Goal: Transaction & Acquisition: Subscribe to service/newsletter

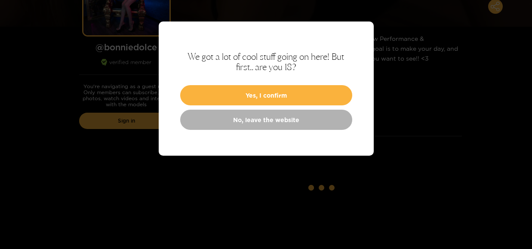
scroll to position [172, 0]
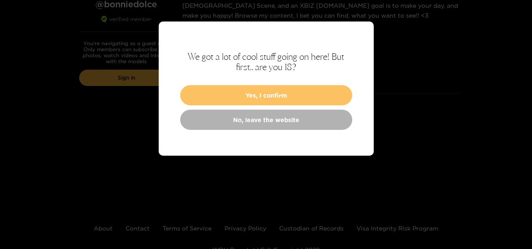
click at [243, 95] on button "Yes, I confirm" at bounding box center [266, 95] width 172 height 20
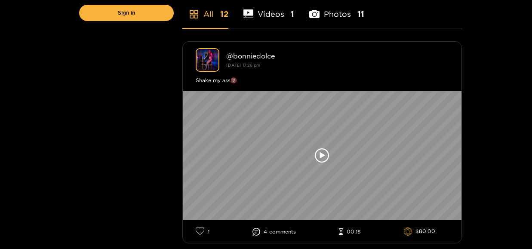
scroll to position [258, 0]
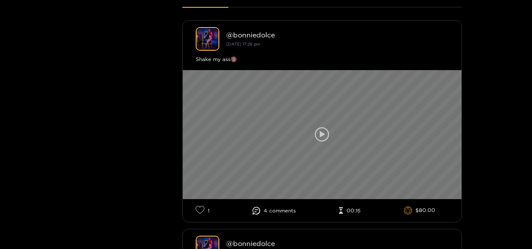
click at [319, 135] on icon at bounding box center [322, 134] width 15 height 15
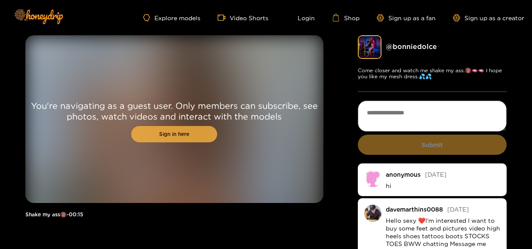
click at [187, 138] on link "Sign in here" at bounding box center [174, 134] width 86 height 16
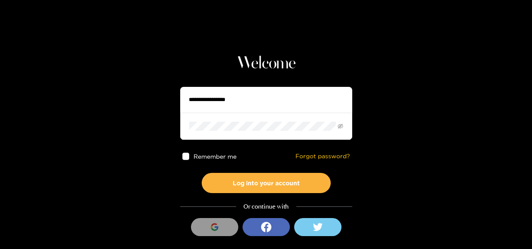
scroll to position [57, 0]
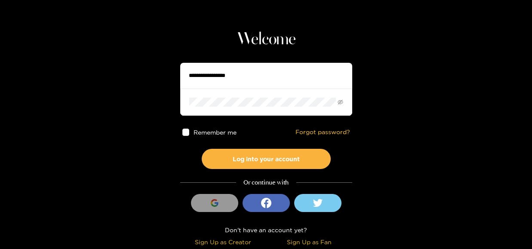
click at [215, 205] on icon "button" at bounding box center [214, 204] width 6 height 3
click at [246, 184] on div "Or continue with" at bounding box center [266, 183] width 172 height 10
click at [216, 203] on icon "button" at bounding box center [217, 203] width 4 height 3
click at [213, 202] on icon "button" at bounding box center [215, 203] width 8 height 8
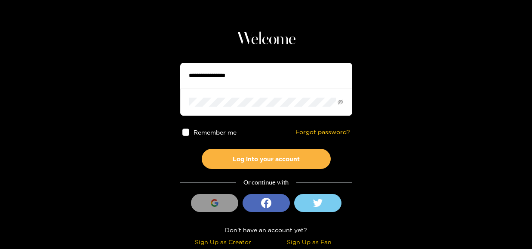
click at [213, 202] on icon "button" at bounding box center [215, 203] width 8 height 8
click at [216, 200] on icon "button" at bounding box center [214, 200] width 6 height 3
click at [215, 74] on input "text" at bounding box center [266, 76] width 172 height 26
click at [233, 241] on div "Sign Up as Creator" at bounding box center [223, 242] width 82 height 10
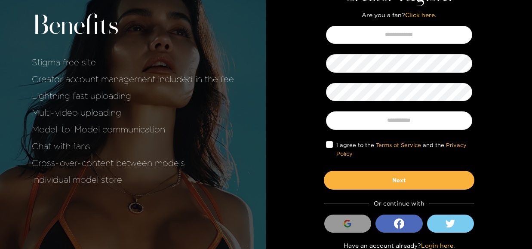
scroll to position [67, 0]
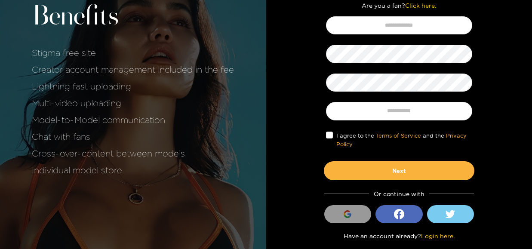
click at [353, 215] on div "button" at bounding box center [347, 214] width 16 height 16
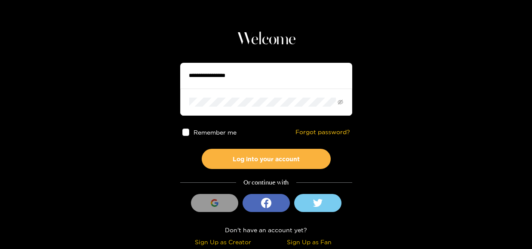
scroll to position [57, 0]
click at [298, 244] on div "Sign Up as Fan" at bounding box center [309, 242] width 82 height 10
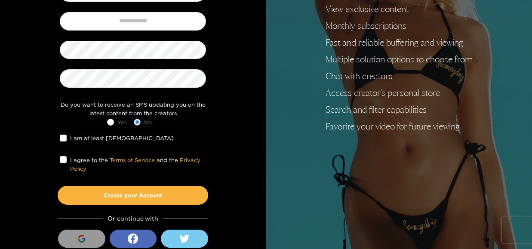
scroll to position [197, 0]
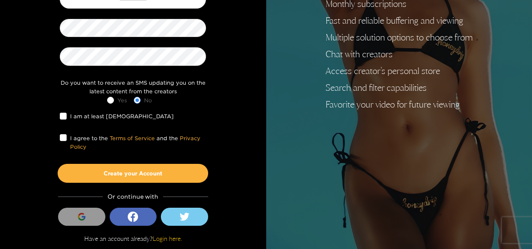
scroll to position [57, 0]
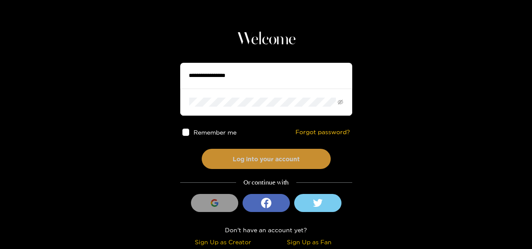
click at [242, 162] on button "Log into your account" at bounding box center [266, 159] width 129 height 20
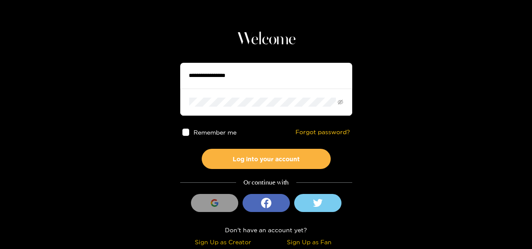
click at [222, 203] on div "button" at bounding box center [214, 203] width 16 height 16
click at [310, 203] on button at bounding box center [317, 203] width 47 height 18
click at [271, 202] on icon "login_with" at bounding box center [266, 203] width 10 height 10
click at [270, 208] on icon "login_with" at bounding box center [266, 203] width 10 height 10
click at [221, 203] on div "button" at bounding box center [214, 203] width 16 height 16
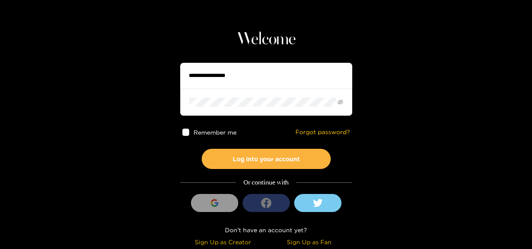
click at [249, 203] on button "login_with" at bounding box center [266, 203] width 47 height 18
